Goal: Obtain resource: Download file/media

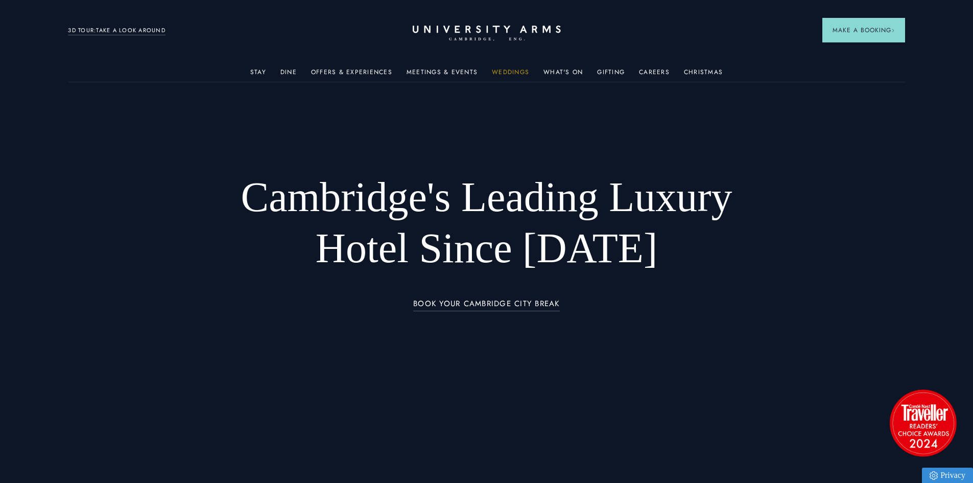
click at [519, 73] on link "Weddings" at bounding box center [510, 74] width 37 height 13
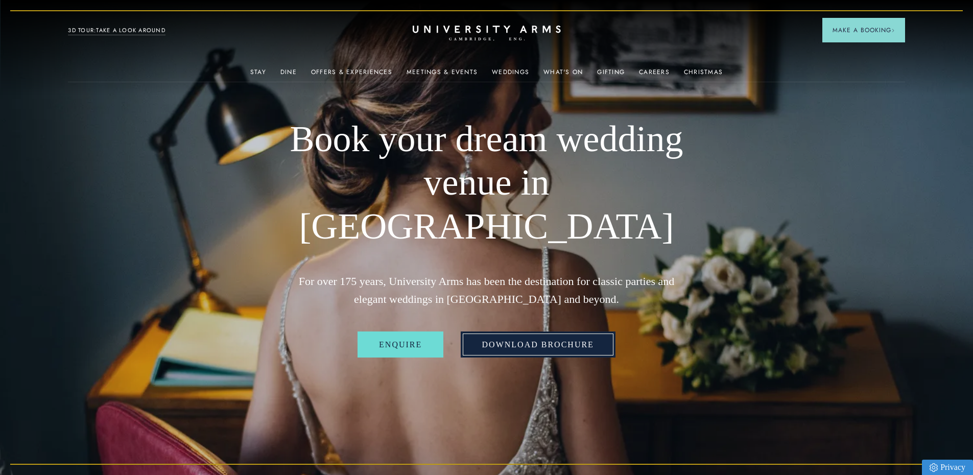
click at [532, 334] on link "Download Brochure" at bounding box center [538, 344] width 155 height 27
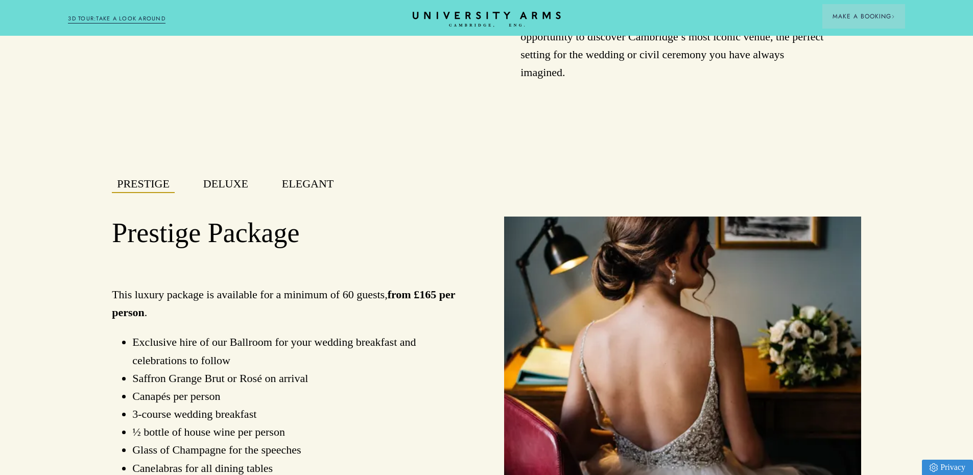
scroll to position [715, 0]
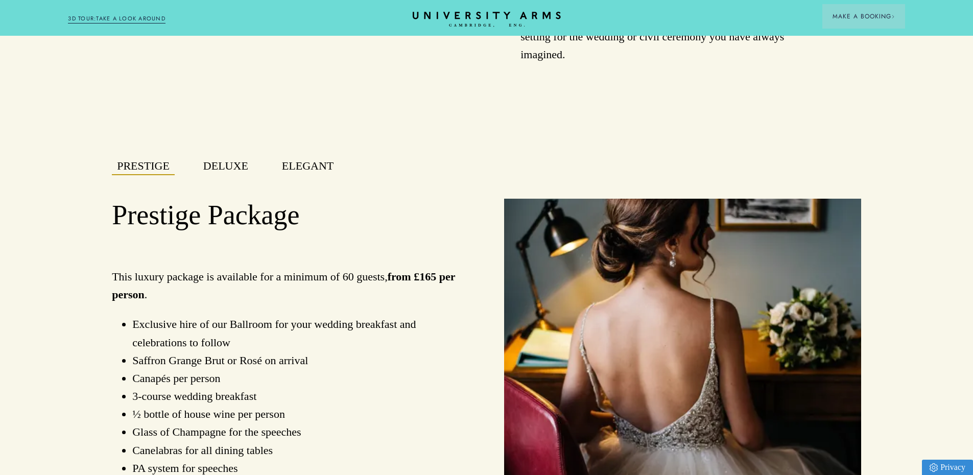
click at [227, 174] on button "Deluxe" at bounding box center [225, 166] width 55 height 18
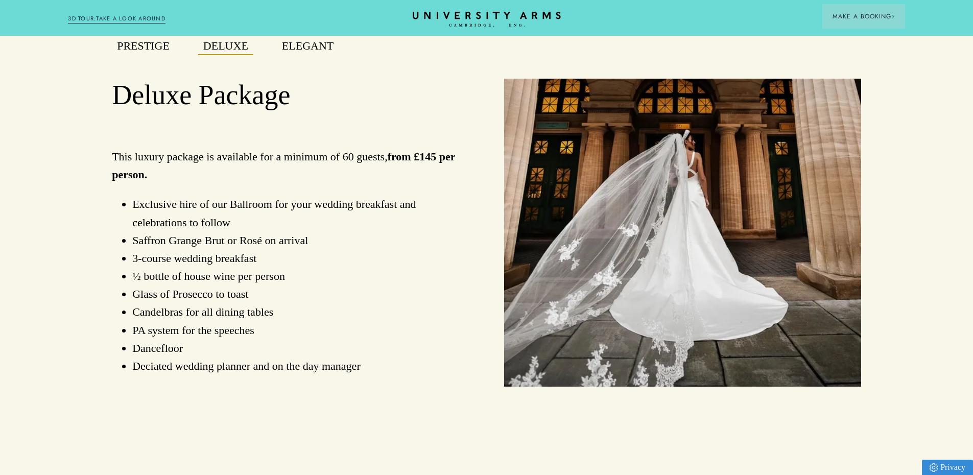
scroll to position [817, 0]
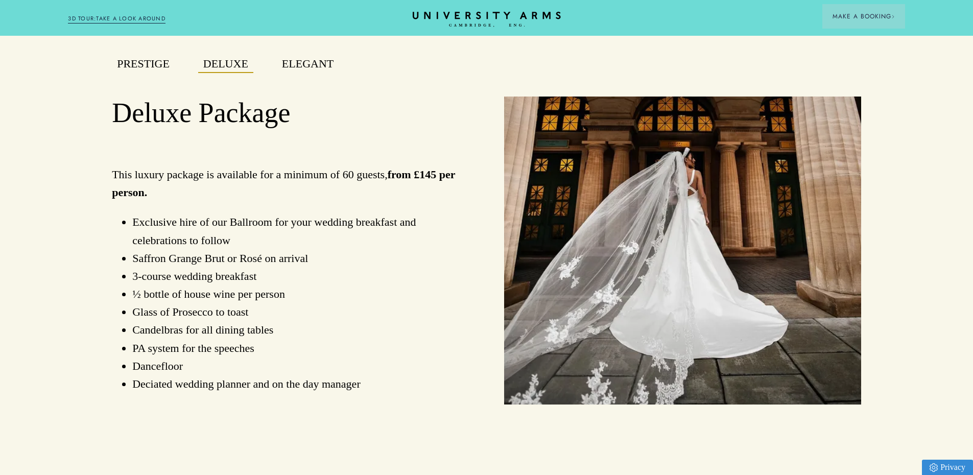
click at [288, 69] on button "Elegant" at bounding box center [308, 64] width 62 height 18
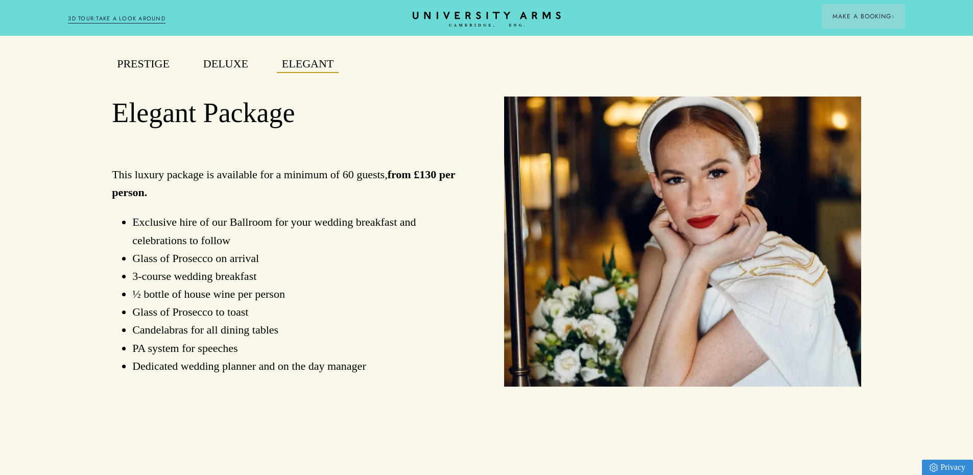
scroll to position [868, 0]
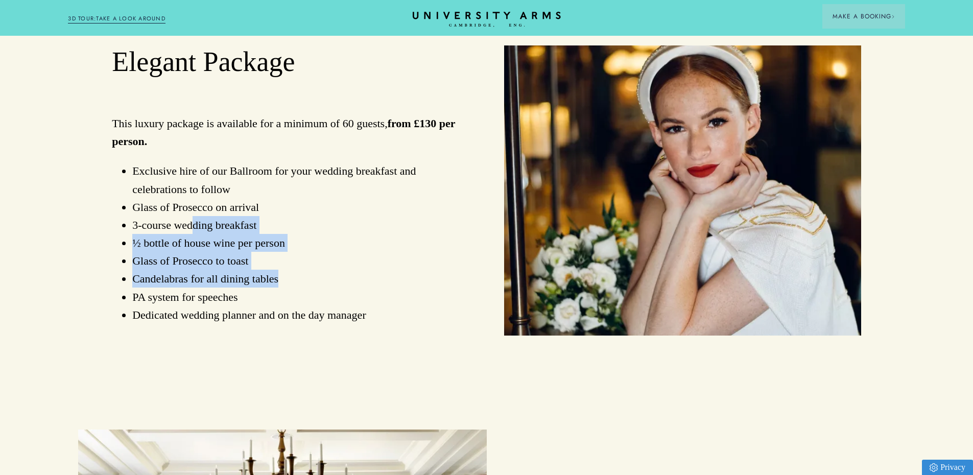
drag, startPoint x: 195, startPoint y: 232, endPoint x: 285, endPoint y: 281, distance: 102.2
click at [285, 281] on ul "Exclusive hire of our Ballroom for your wedding breakfast and celebrations to f…" at bounding box center [290, 243] width 357 height 162
click at [285, 281] on li "Candelabras for all dining tables" at bounding box center [300, 279] width 337 height 18
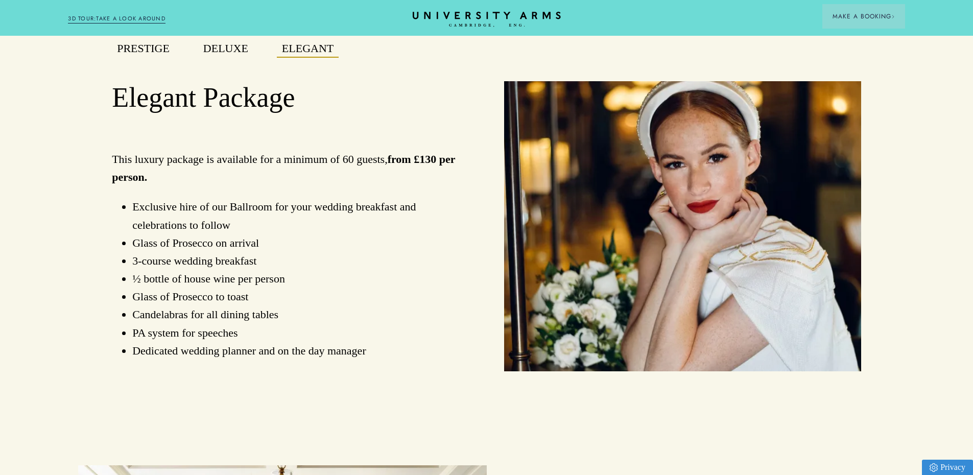
scroll to position [817, 0]
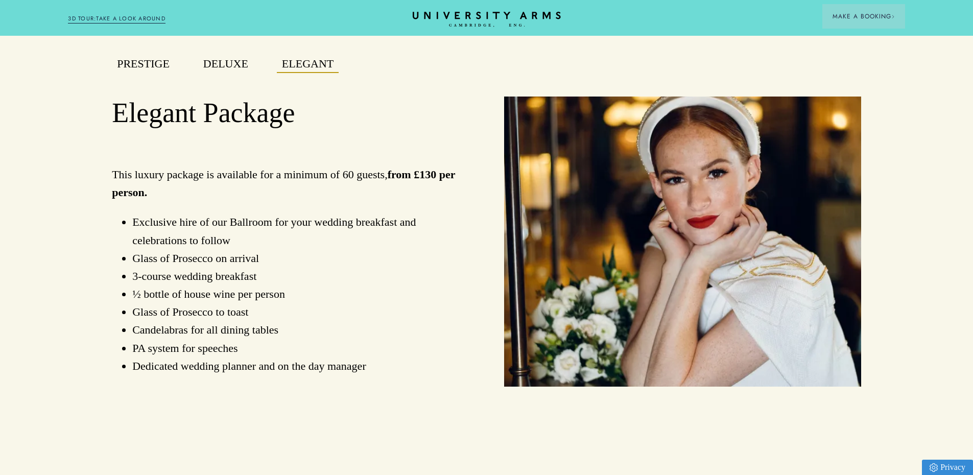
click at [209, 67] on button "Deluxe" at bounding box center [225, 64] width 55 height 18
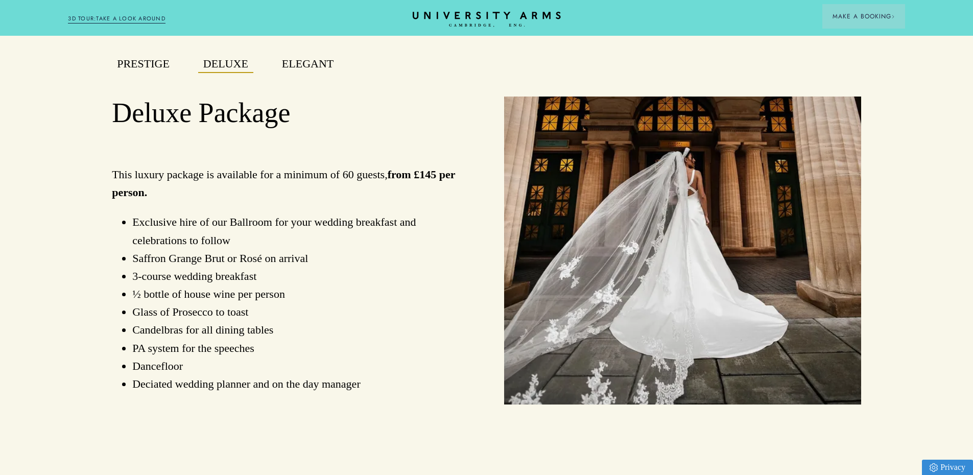
click at [299, 73] on button "Elegant" at bounding box center [308, 64] width 62 height 18
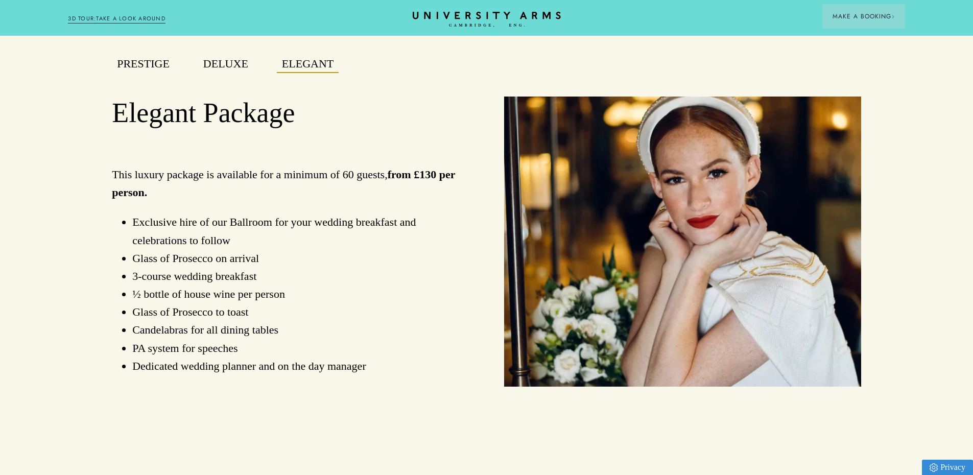
click at [216, 73] on button "Deluxe" at bounding box center [225, 64] width 55 height 18
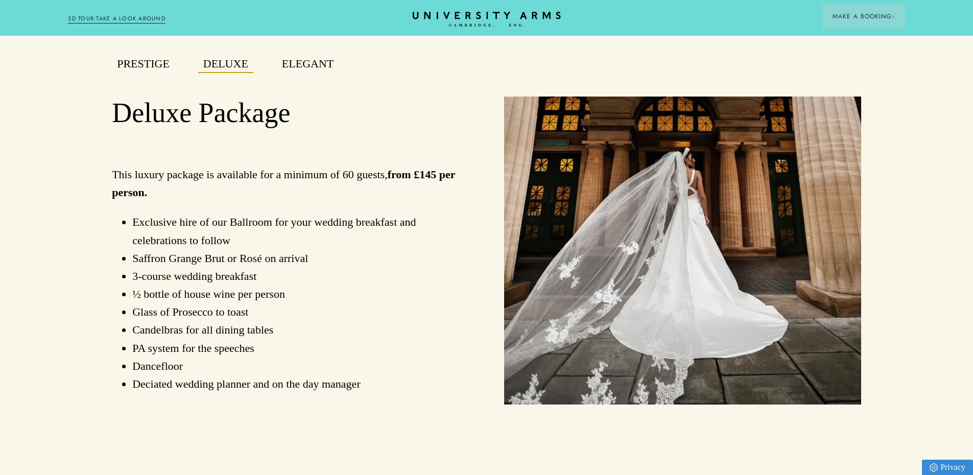
click at [163, 81] on div "Prestige" at bounding box center [143, 70] width 86 height 30
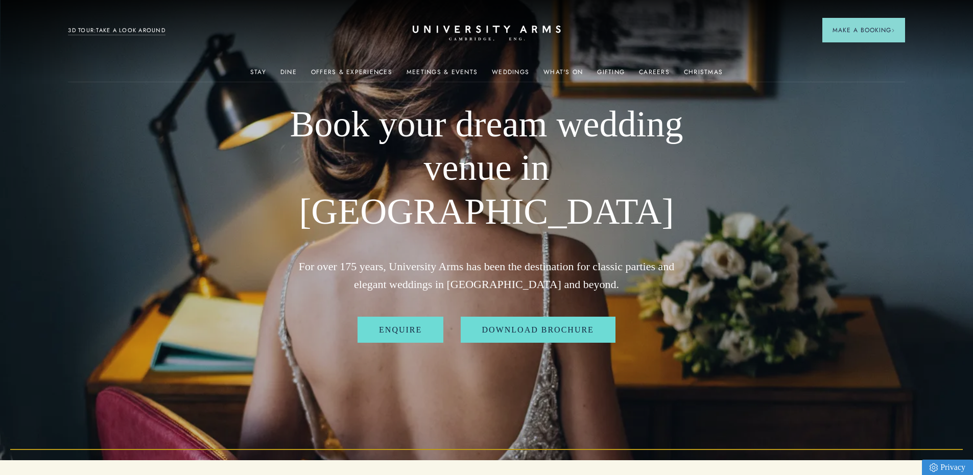
scroll to position [0, 0]
